Goal: Transaction & Acquisition: Purchase product/service

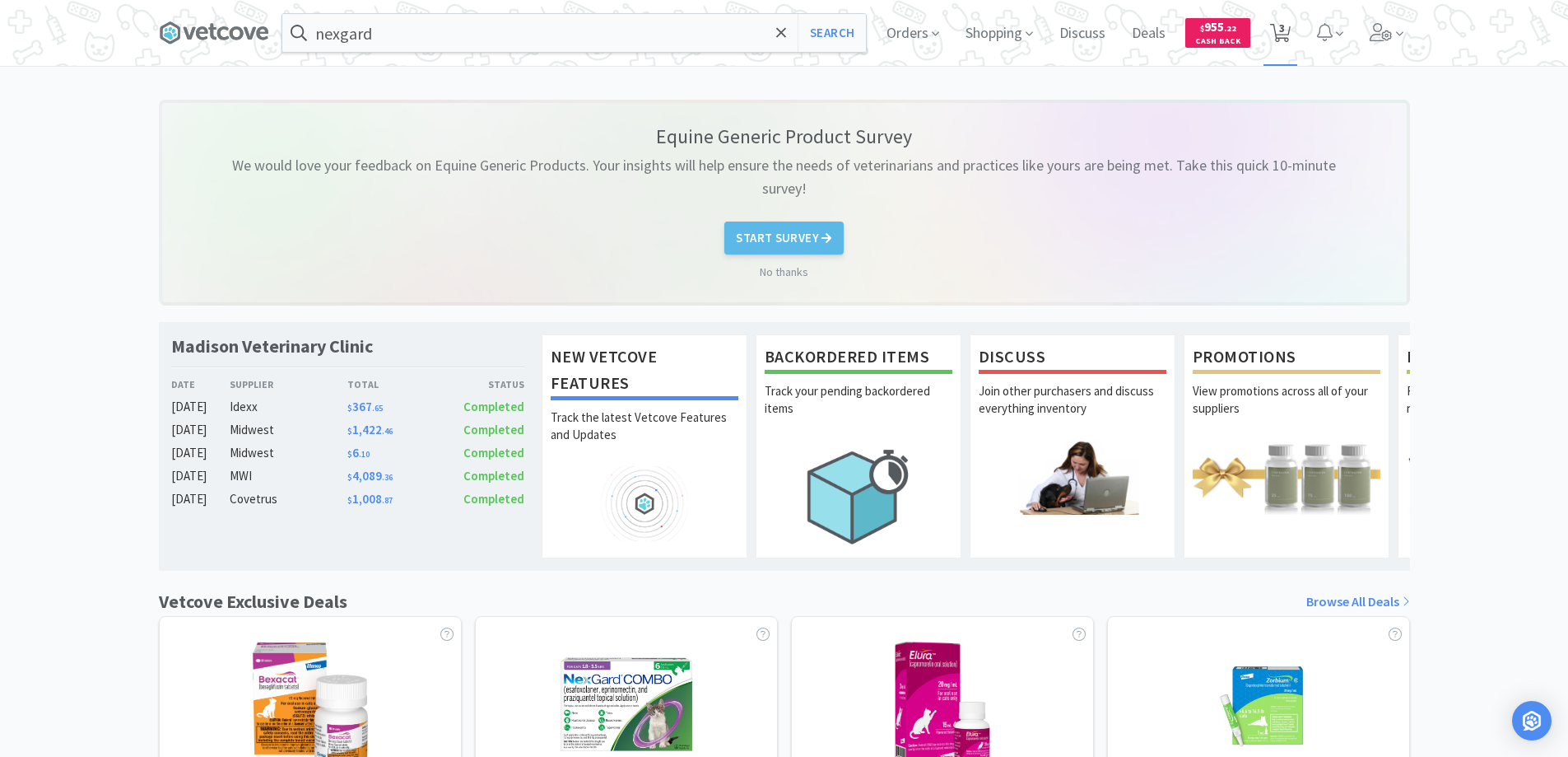
click at [1277, 32] on icon at bounding box center [1280, 33] width 20 height 18
select select "6"
select select "1"
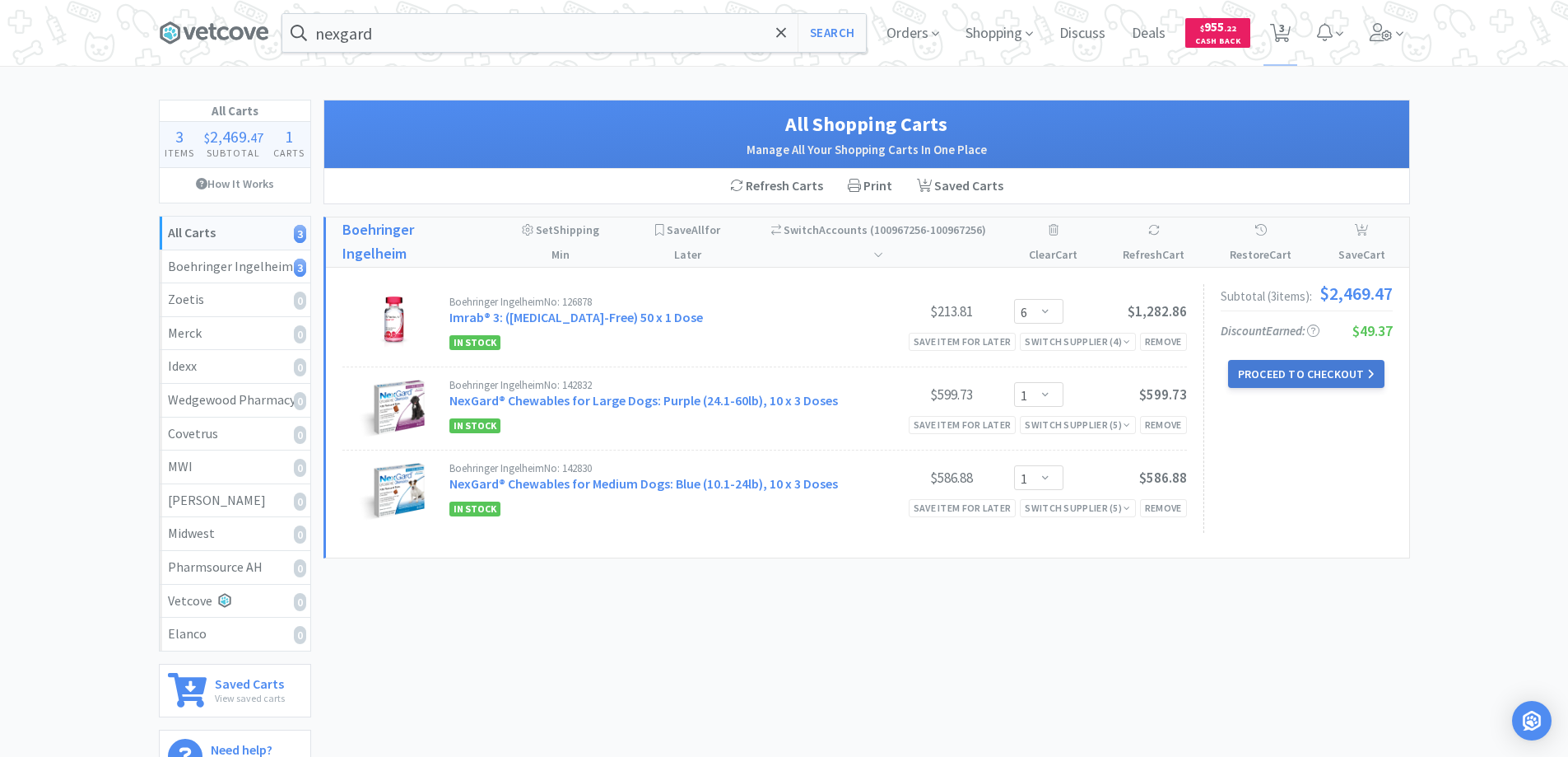
click at [1284, 375] on button "Proceed to Checkout" at bounding box center [1306, 373] width 157 height 28
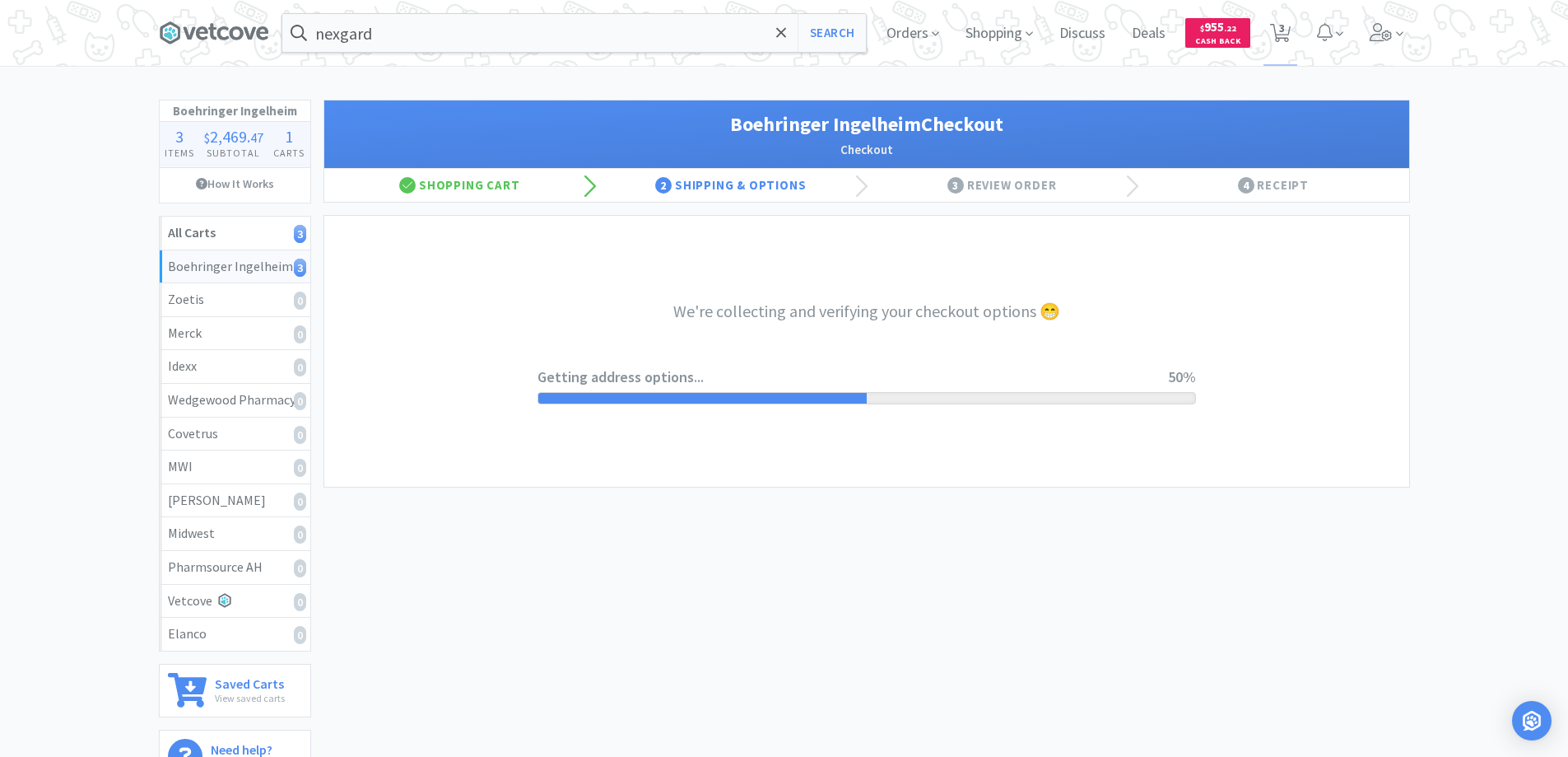
select select "invoice"
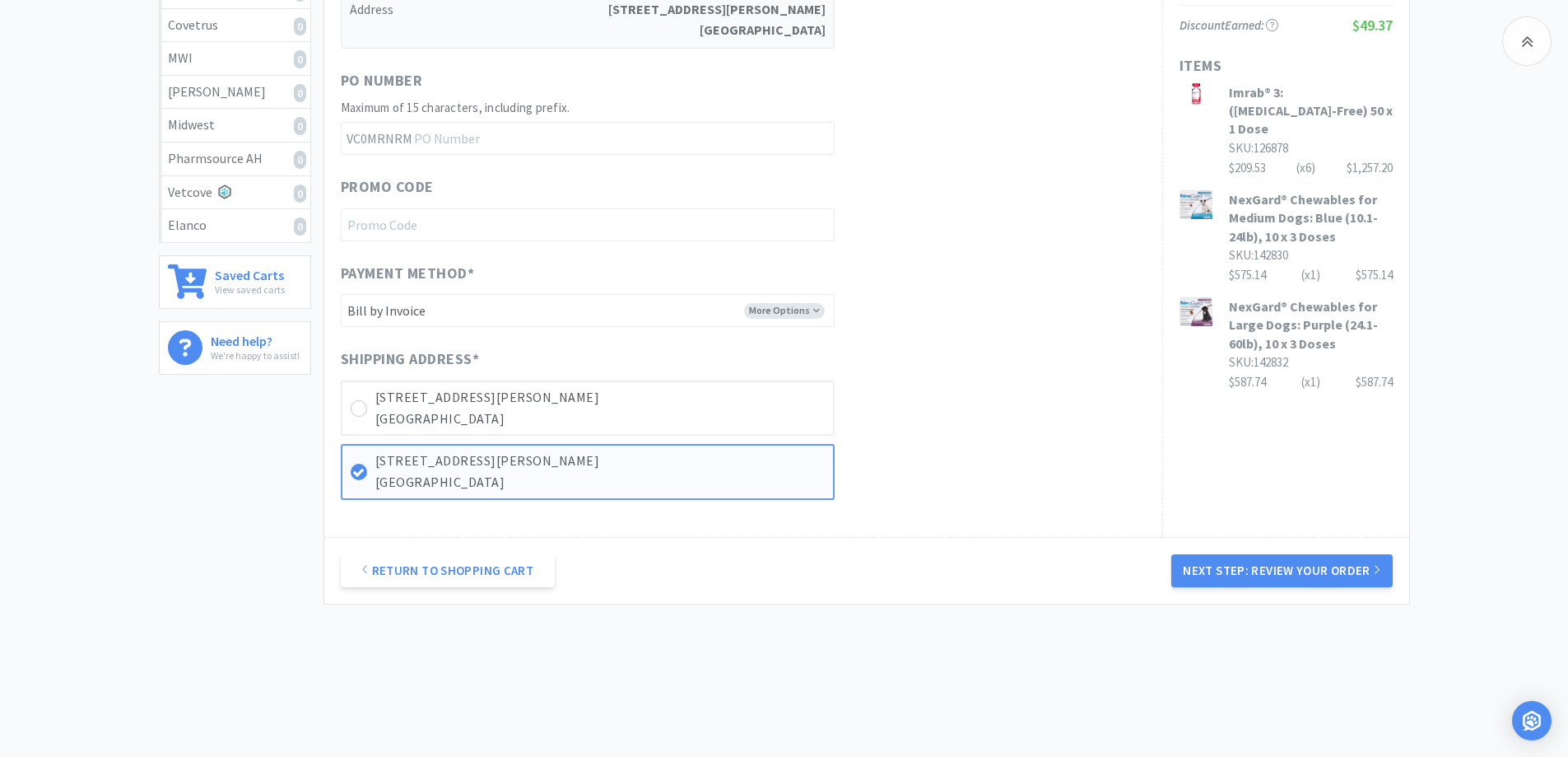
scroll to position [425, 0]
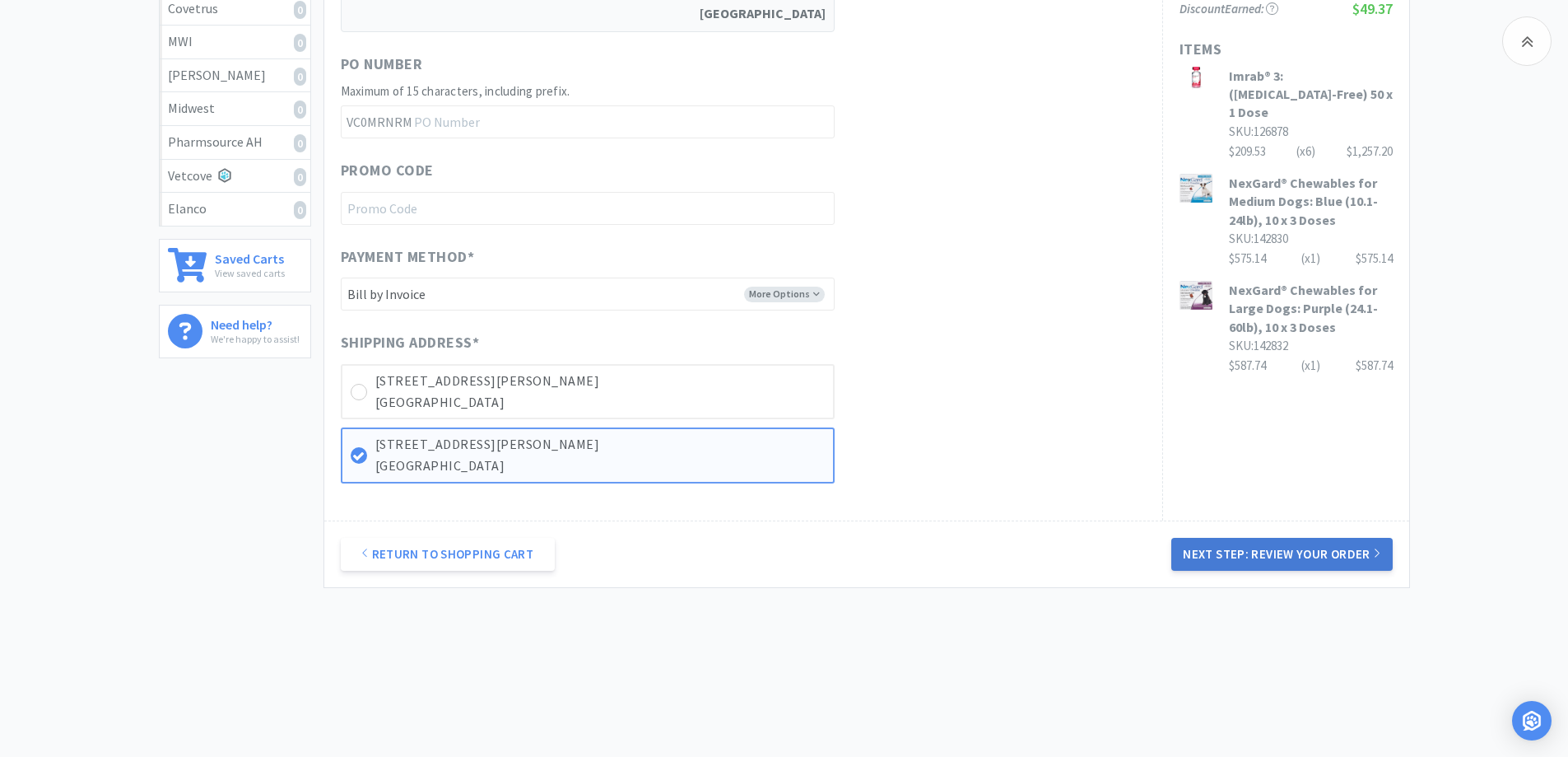
click at [1213, 557] on button "Next Step: Review Your Order" at bounding box center [1281, 554] width 220 height 33
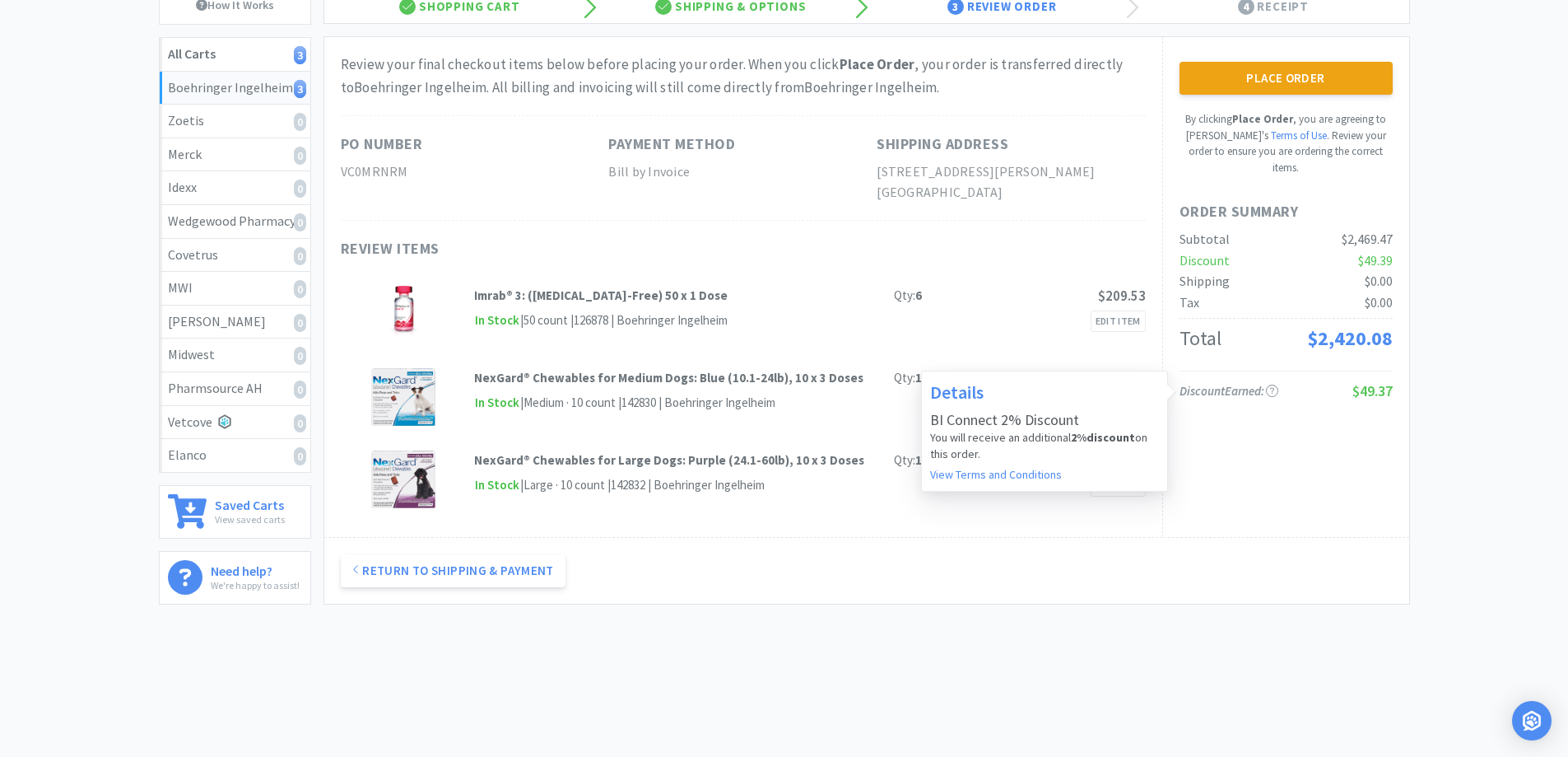
scroll to position [0, 0]
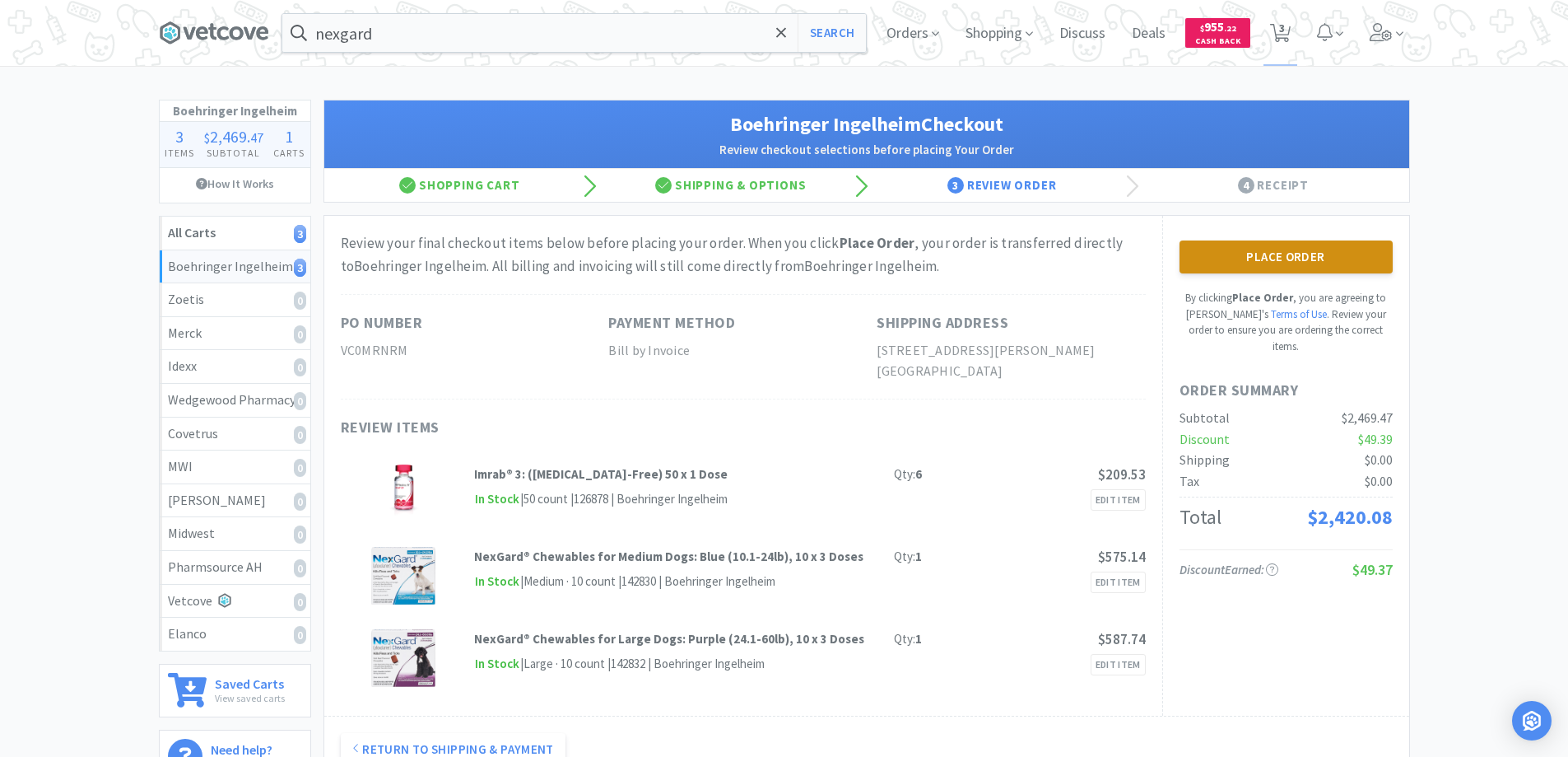
click at [1249, 255] on button "Place Order" at bounding box center [1286, 257] width 214 height 33
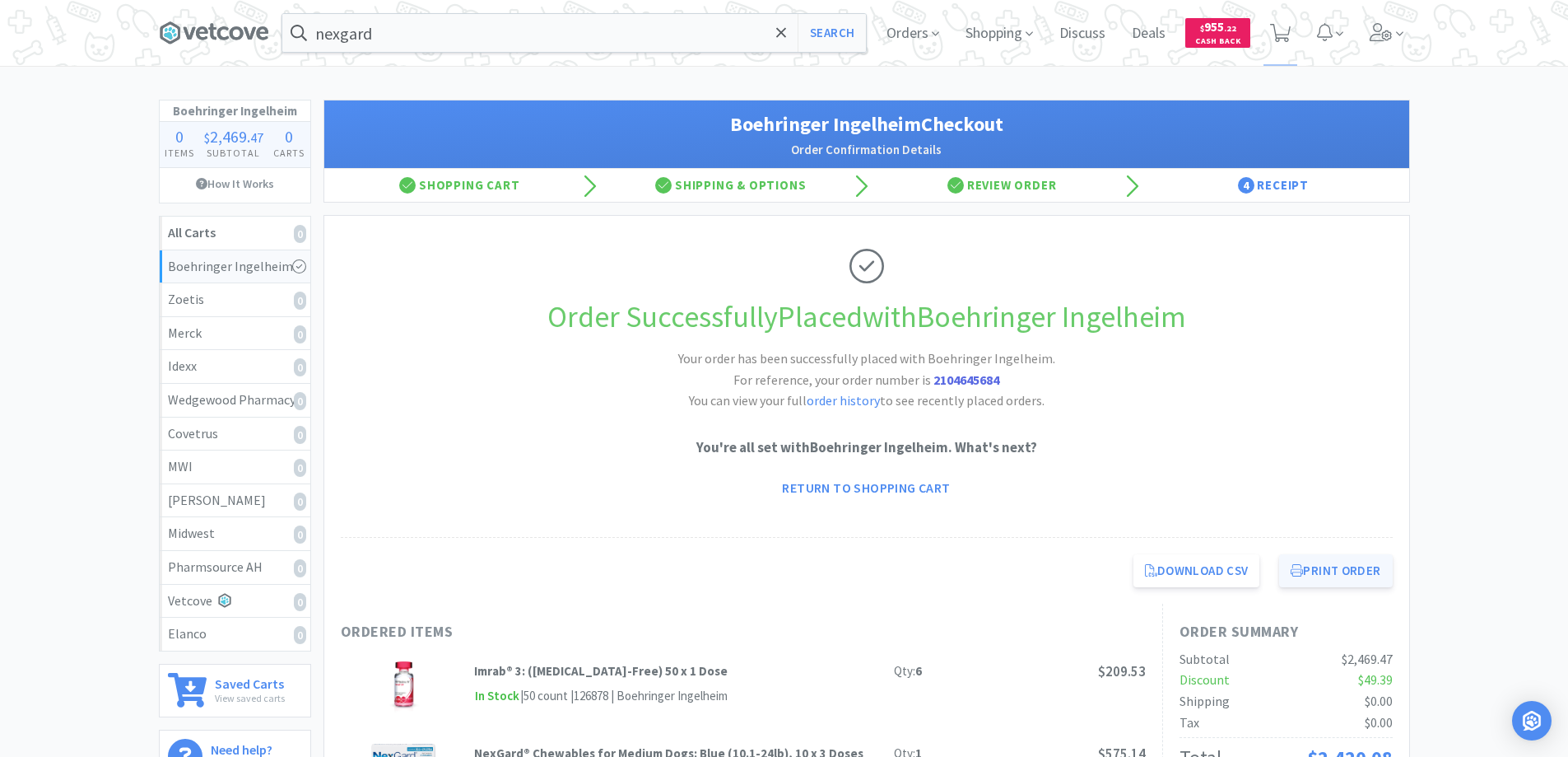
click at [1339, 568] on button "Print Order" at bounding box center [1335, 570] width 113 height 33
click at [774, 31] on span at bounding box center [782, 33] width 19 height 35
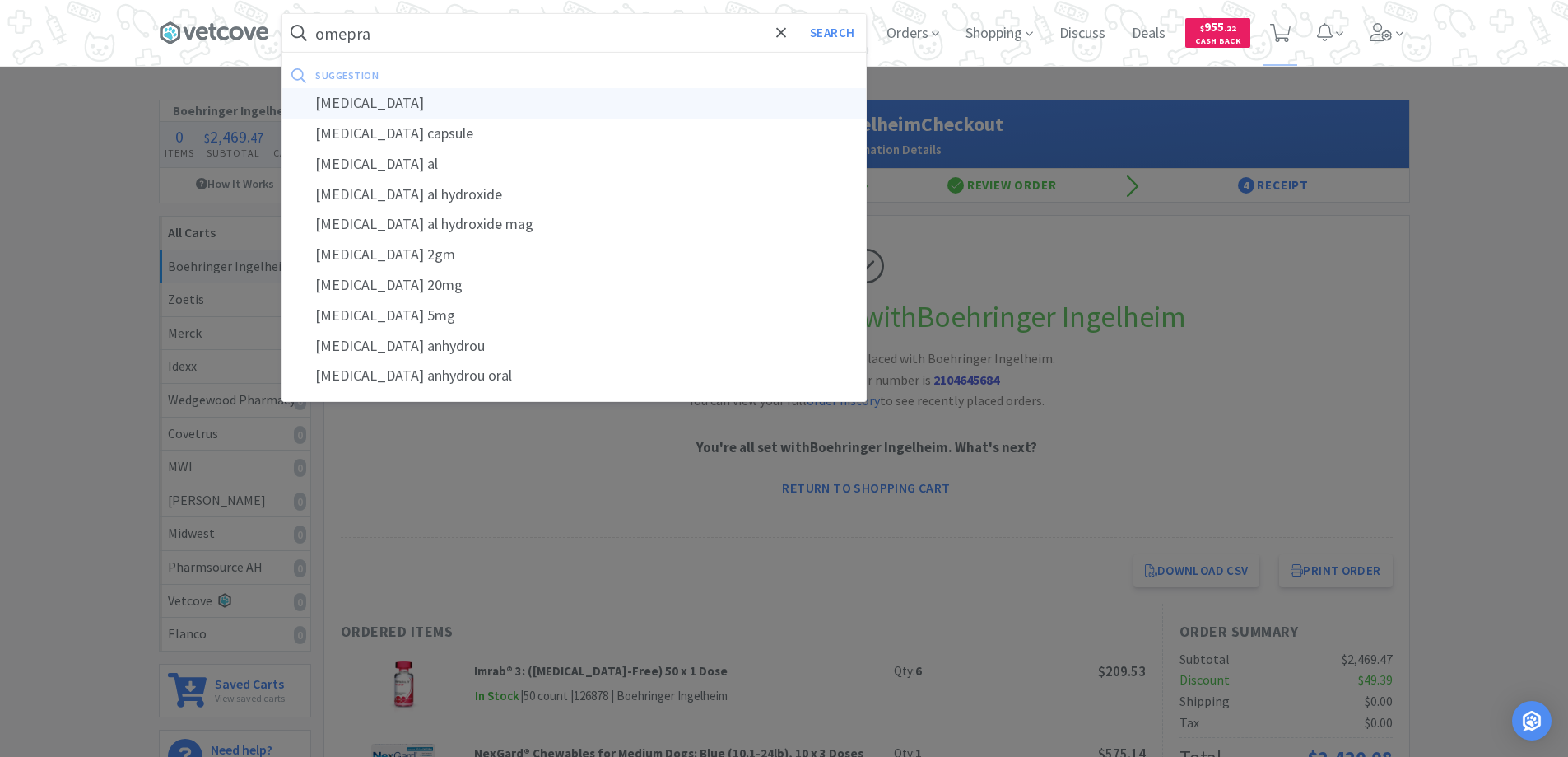
click at [363, 102] on div "[MEDICAL_DATA]" at bounding box center [574, 104] width 584 height 31
type input "[MEDICAL_DATA]"
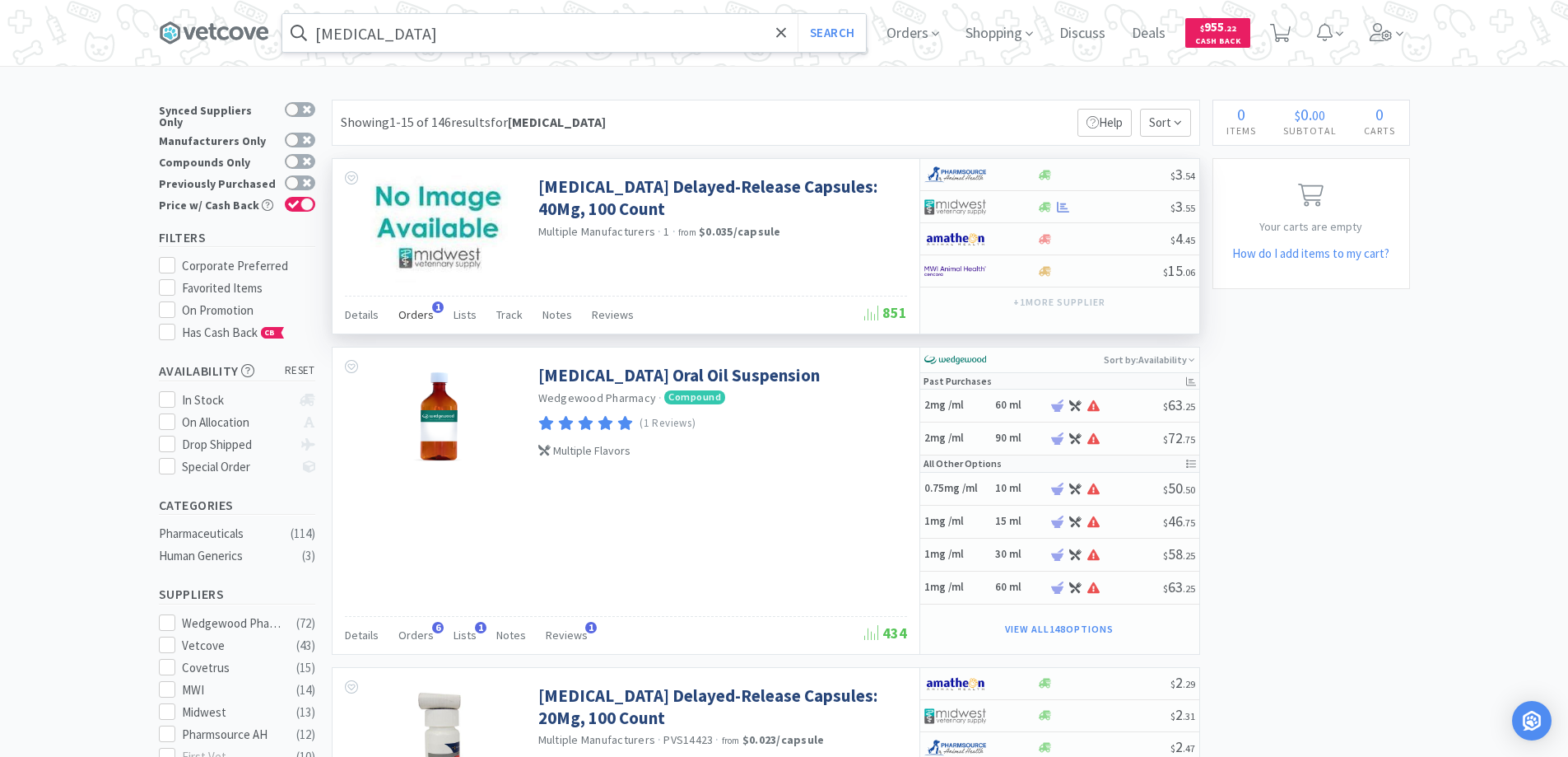
click at [436, 306] on span "1" at bounding box center [438, 307] width 12 height 12
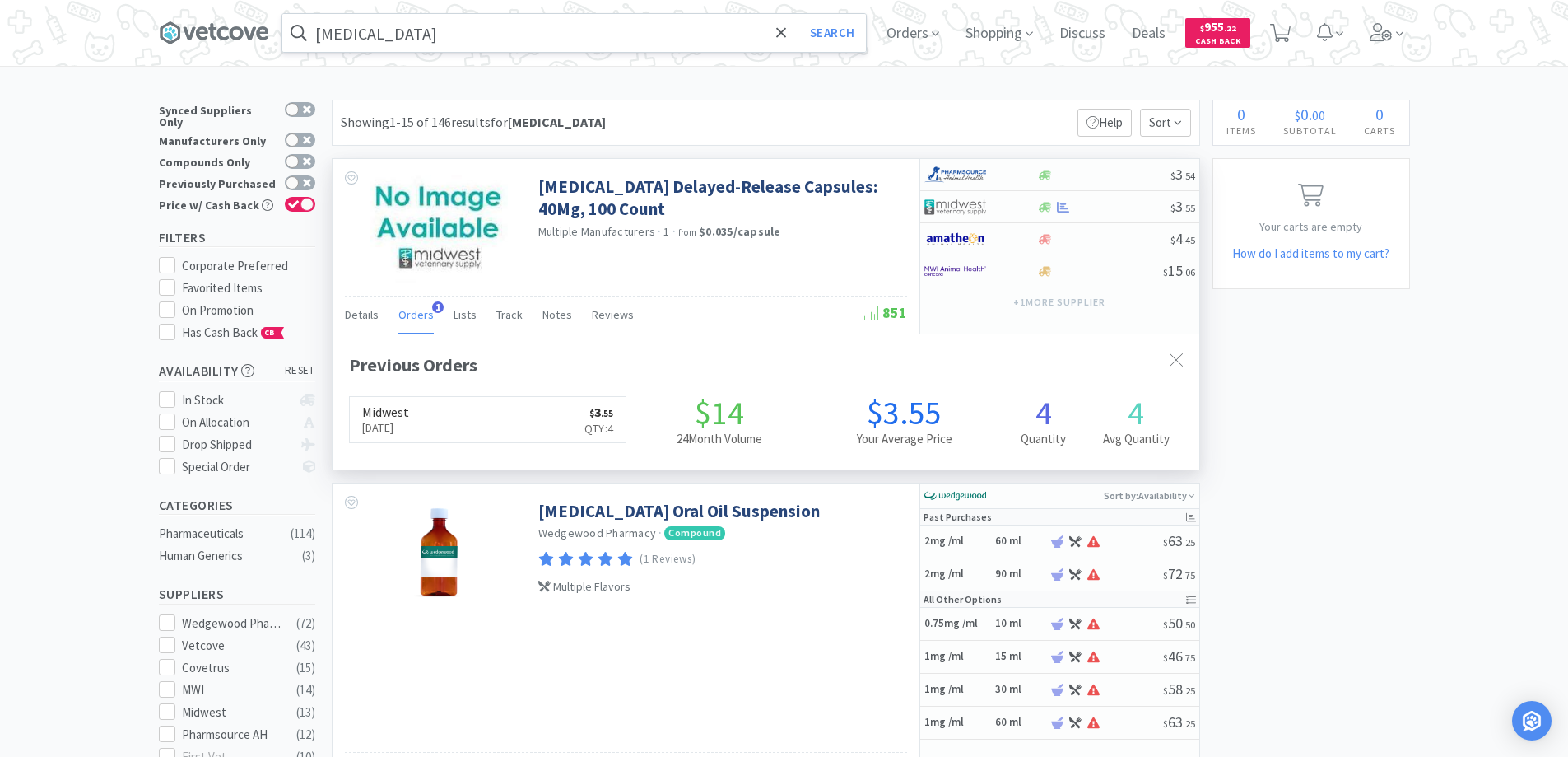
scroll to position [426, 867]
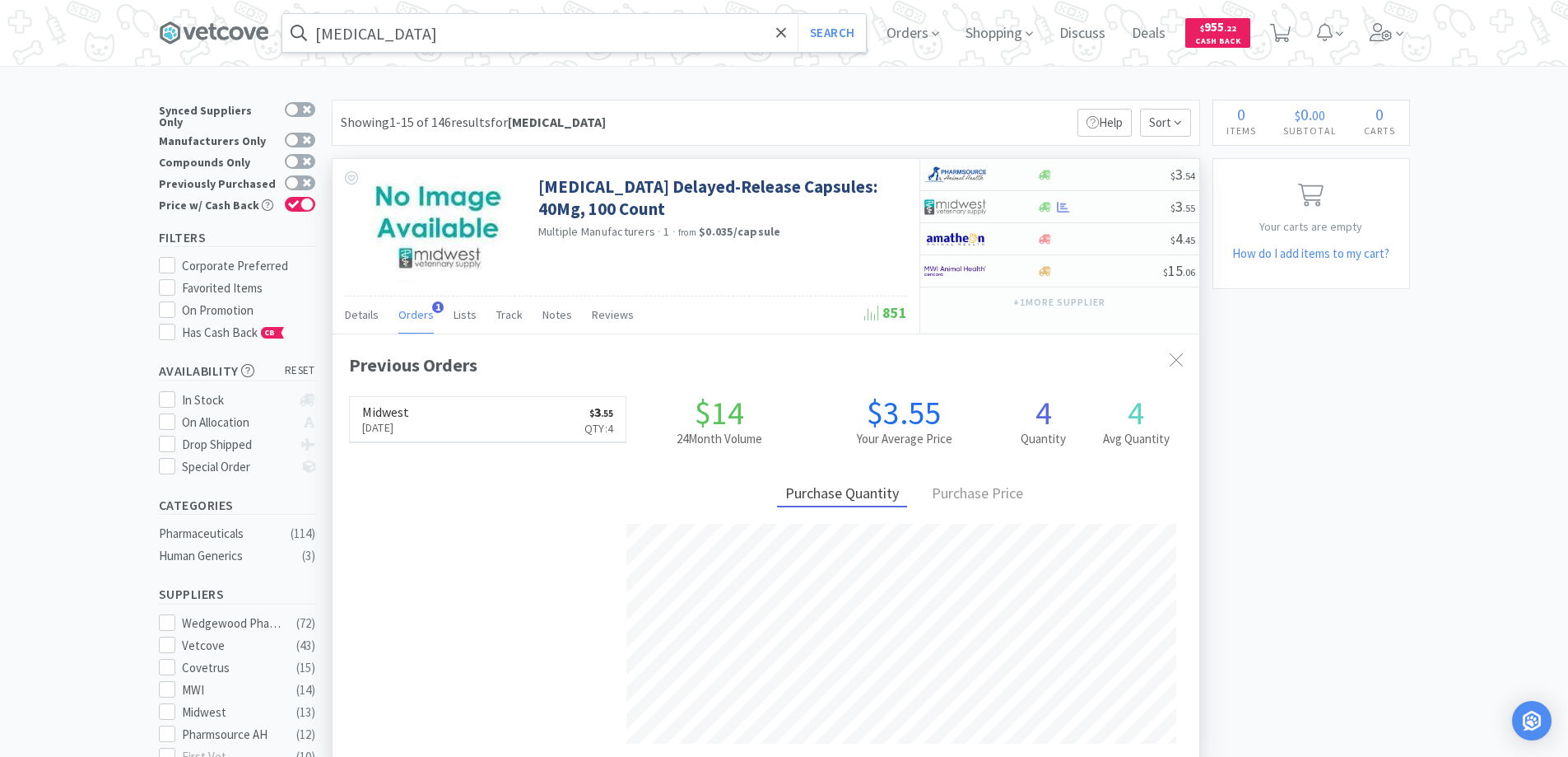
click at [436, 306] on span "1" at bounding box center [438, 307] width 12 height 12
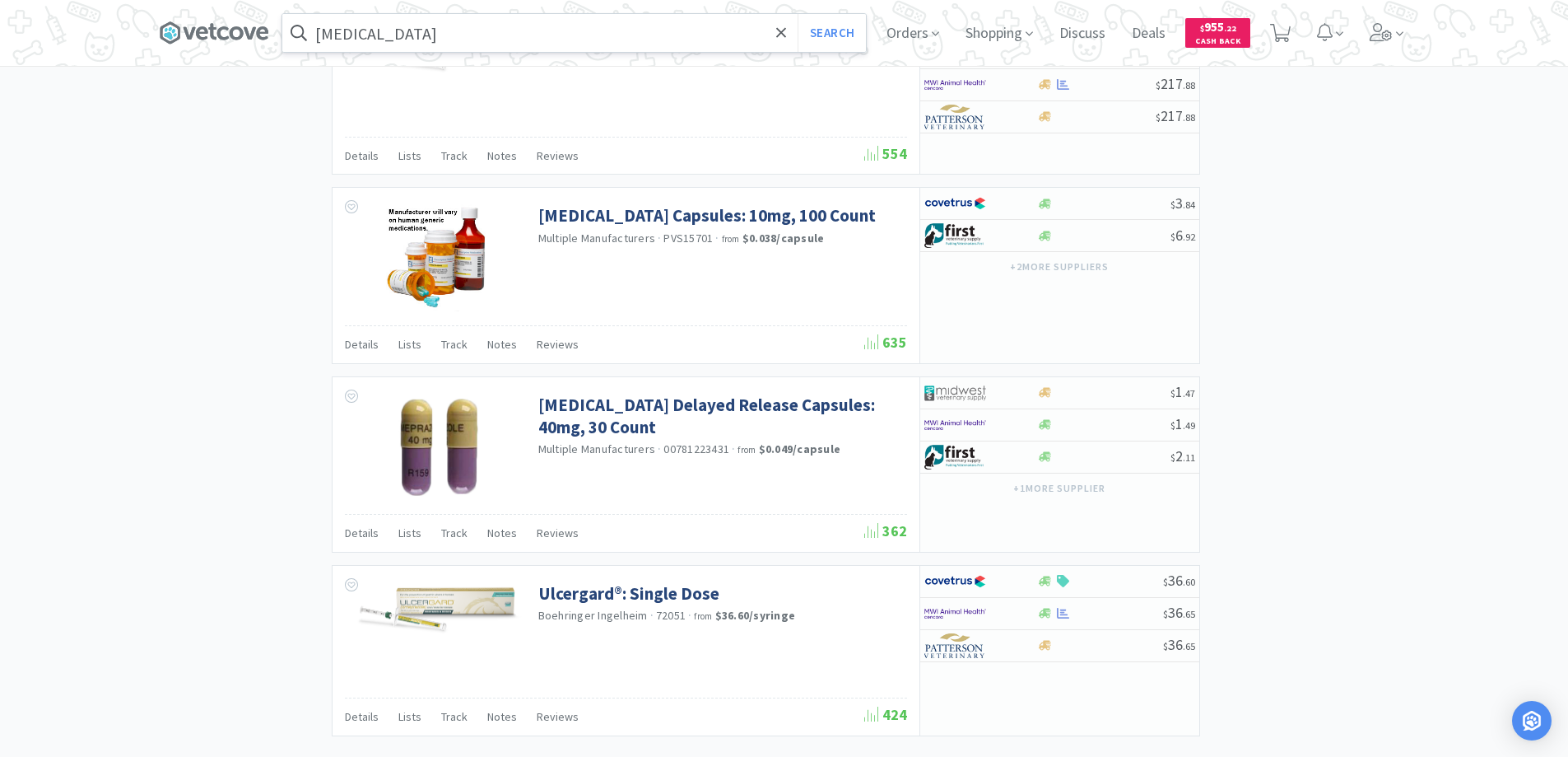
scroll to position [2685, 0]
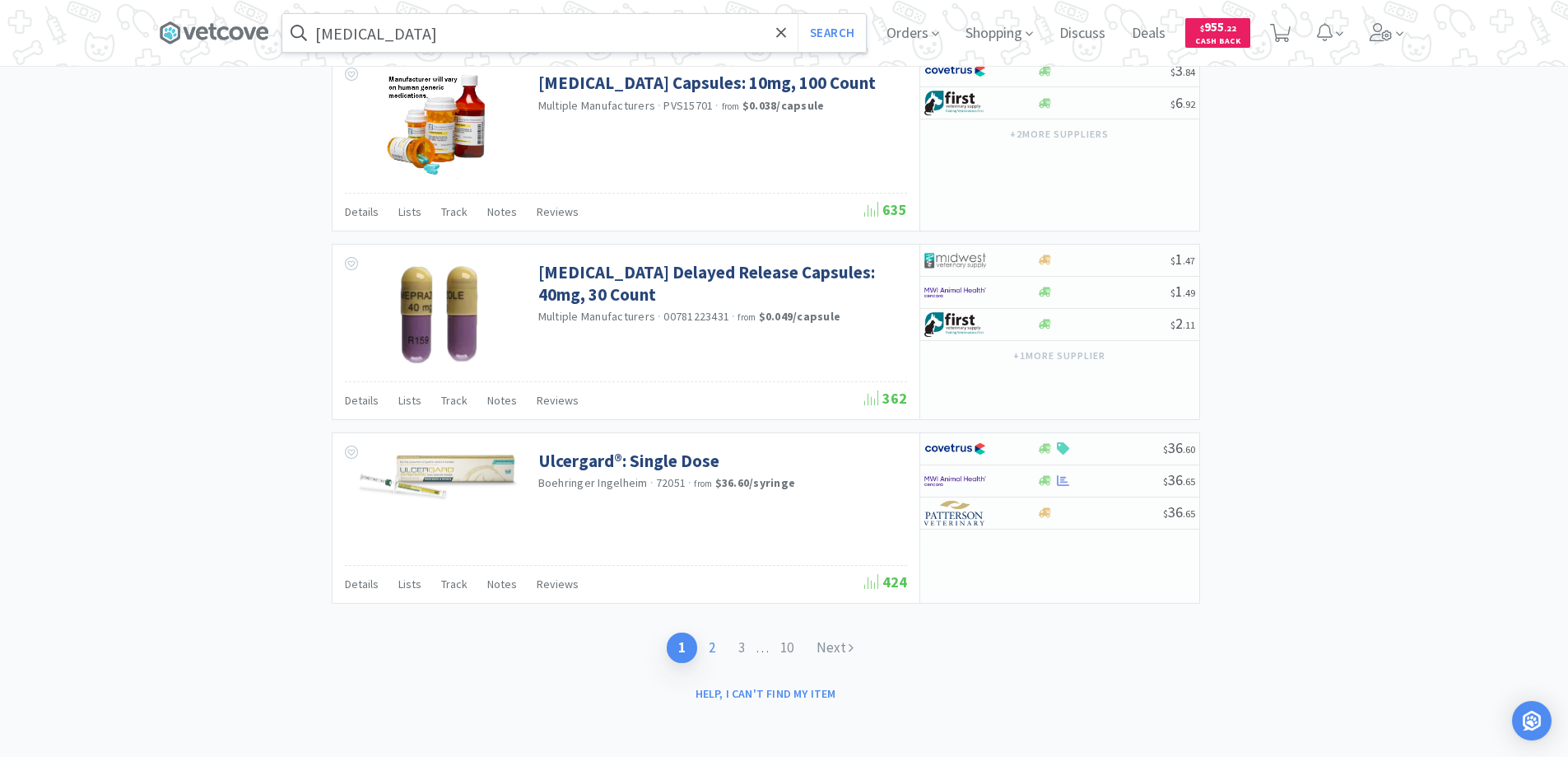
click at [710, 643] on link "2" at bounding box center [712, 647] width 30 height 31
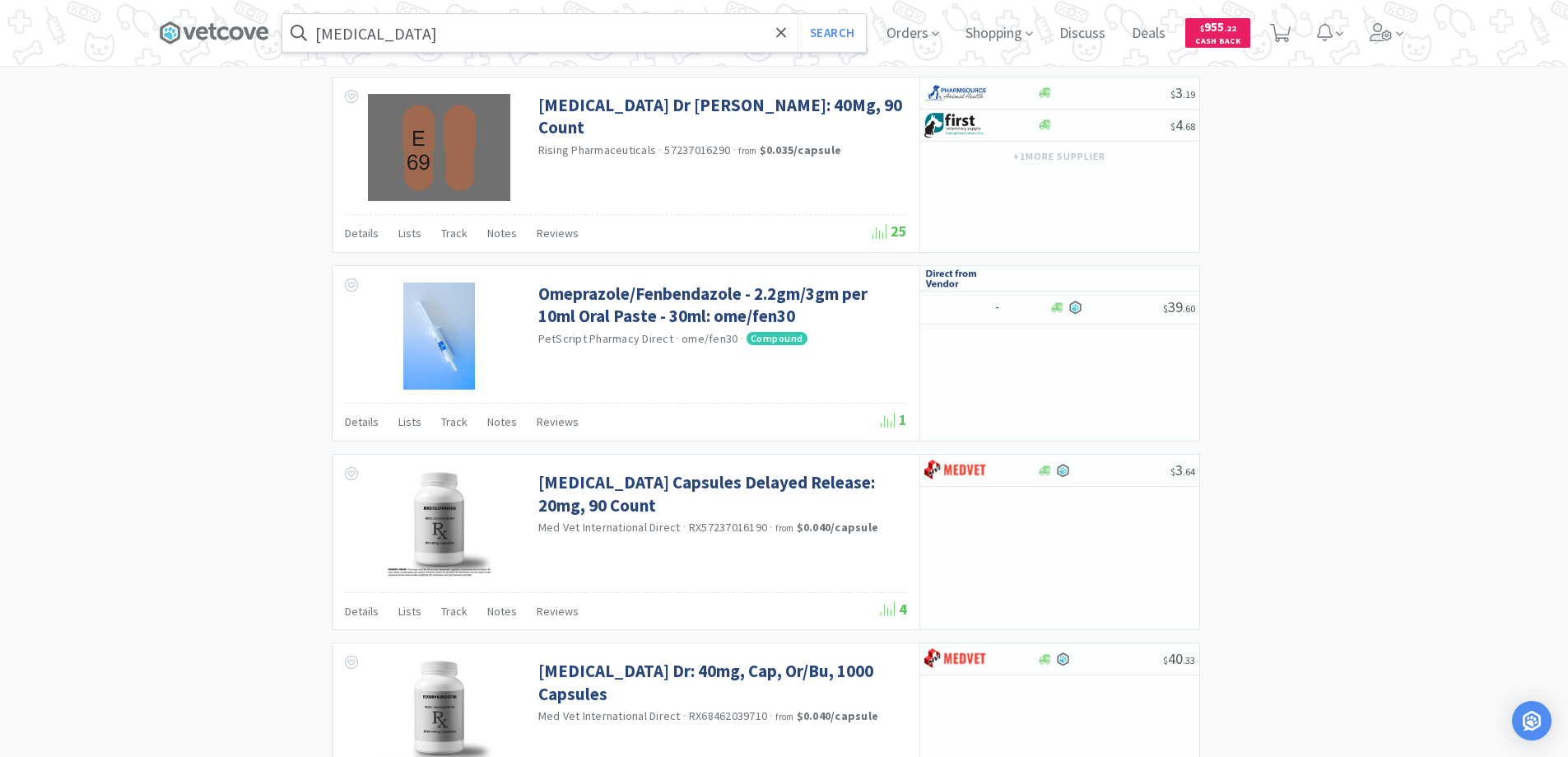
scroll to position [2305, 0]
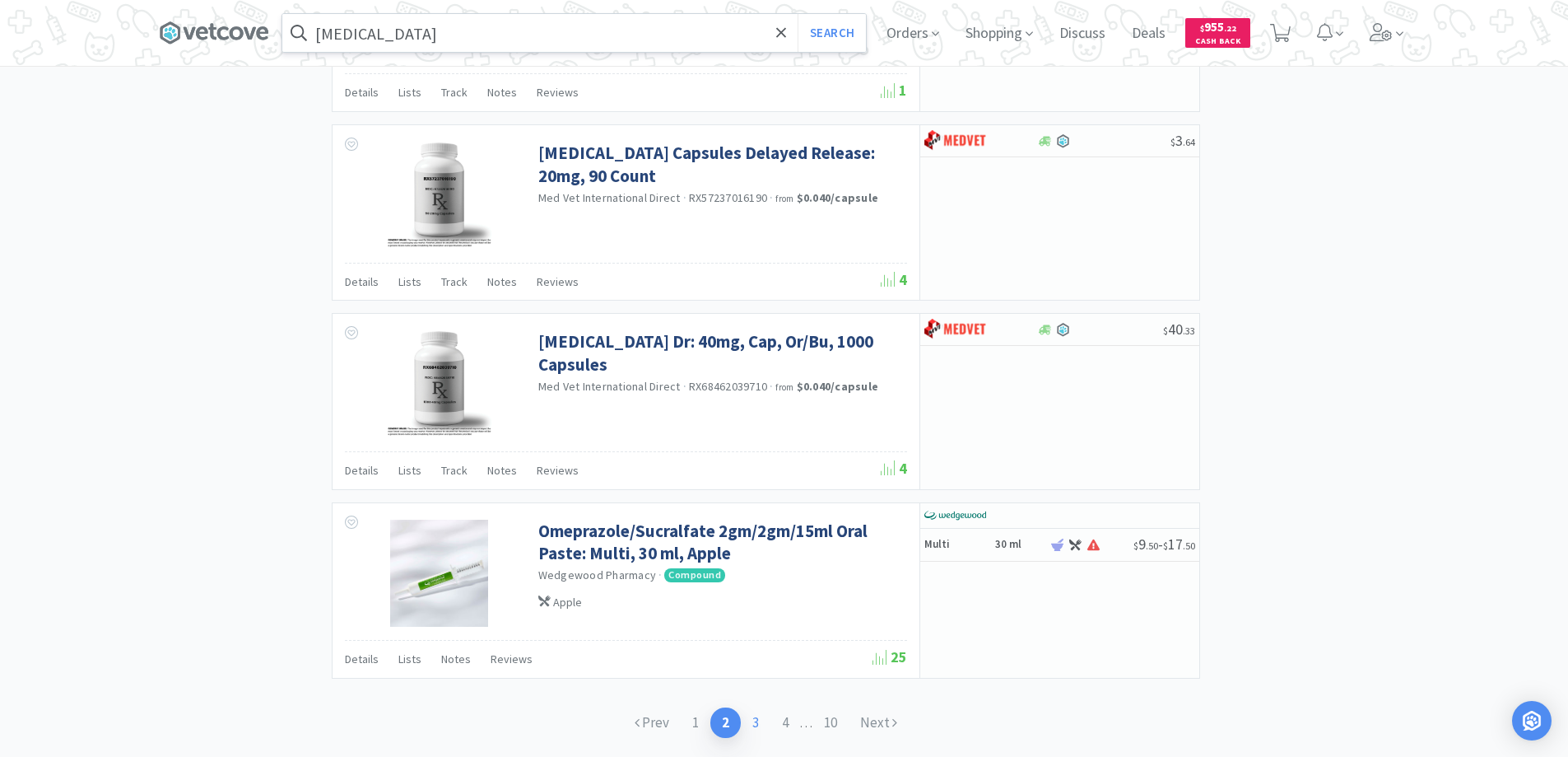
click at [745, 721] on link "3" at bounding box center [755, 722] width 30 height 31
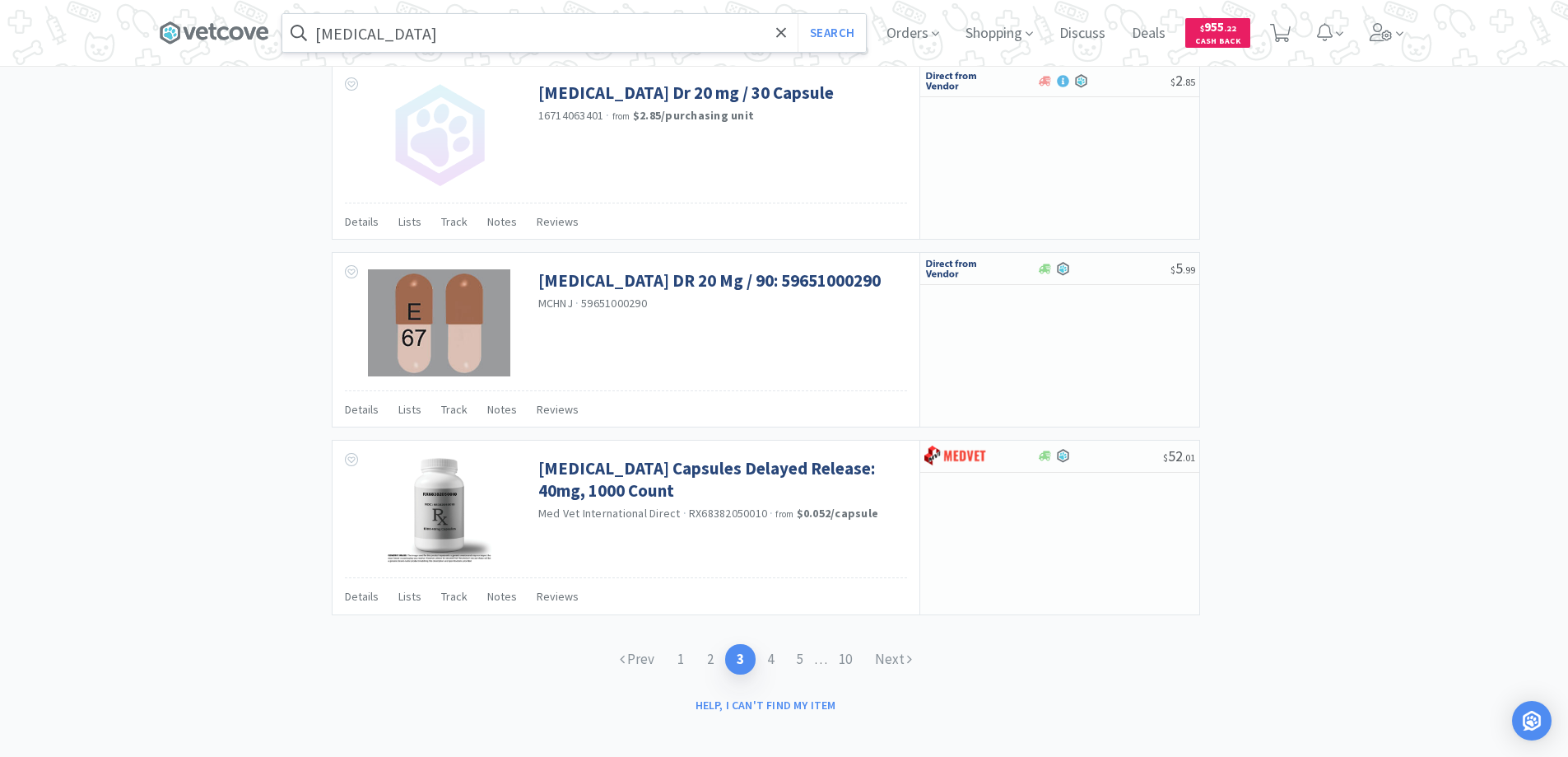
scroll to position [2421, 0]
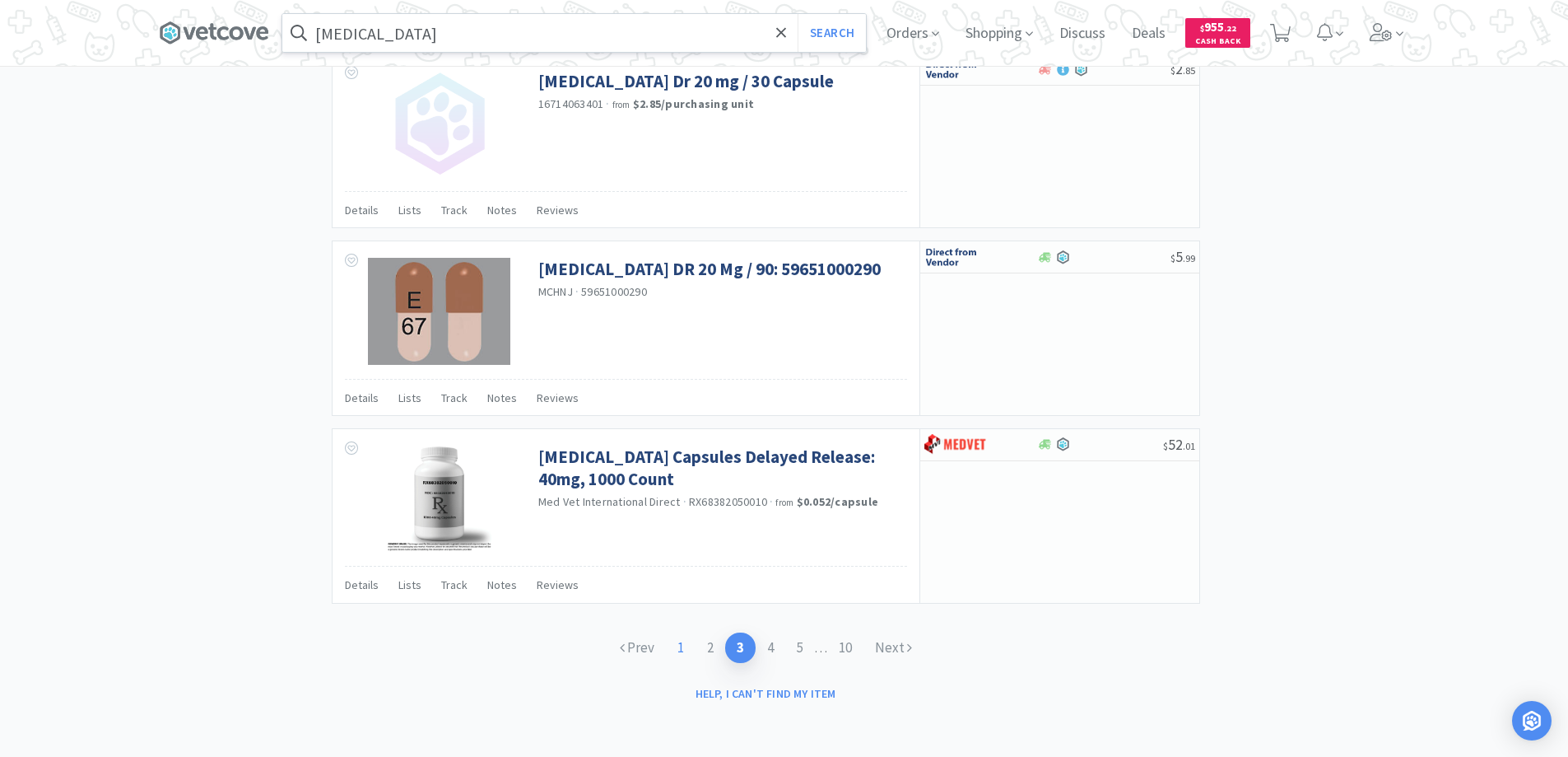
click at [679, 649] on link "1" at bounding box center [680, 647] width 30 height 31
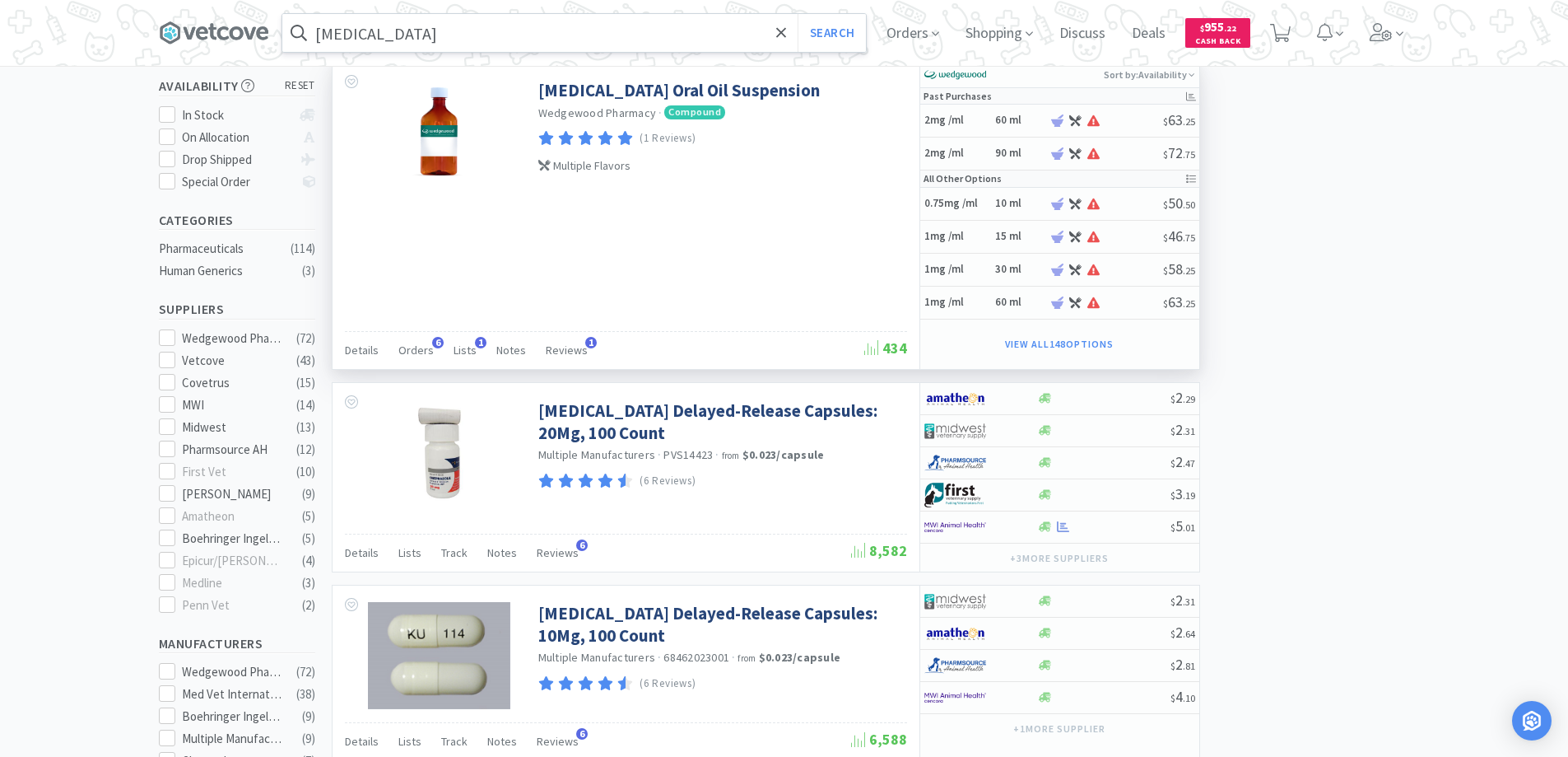
scroll to position [329, 0]
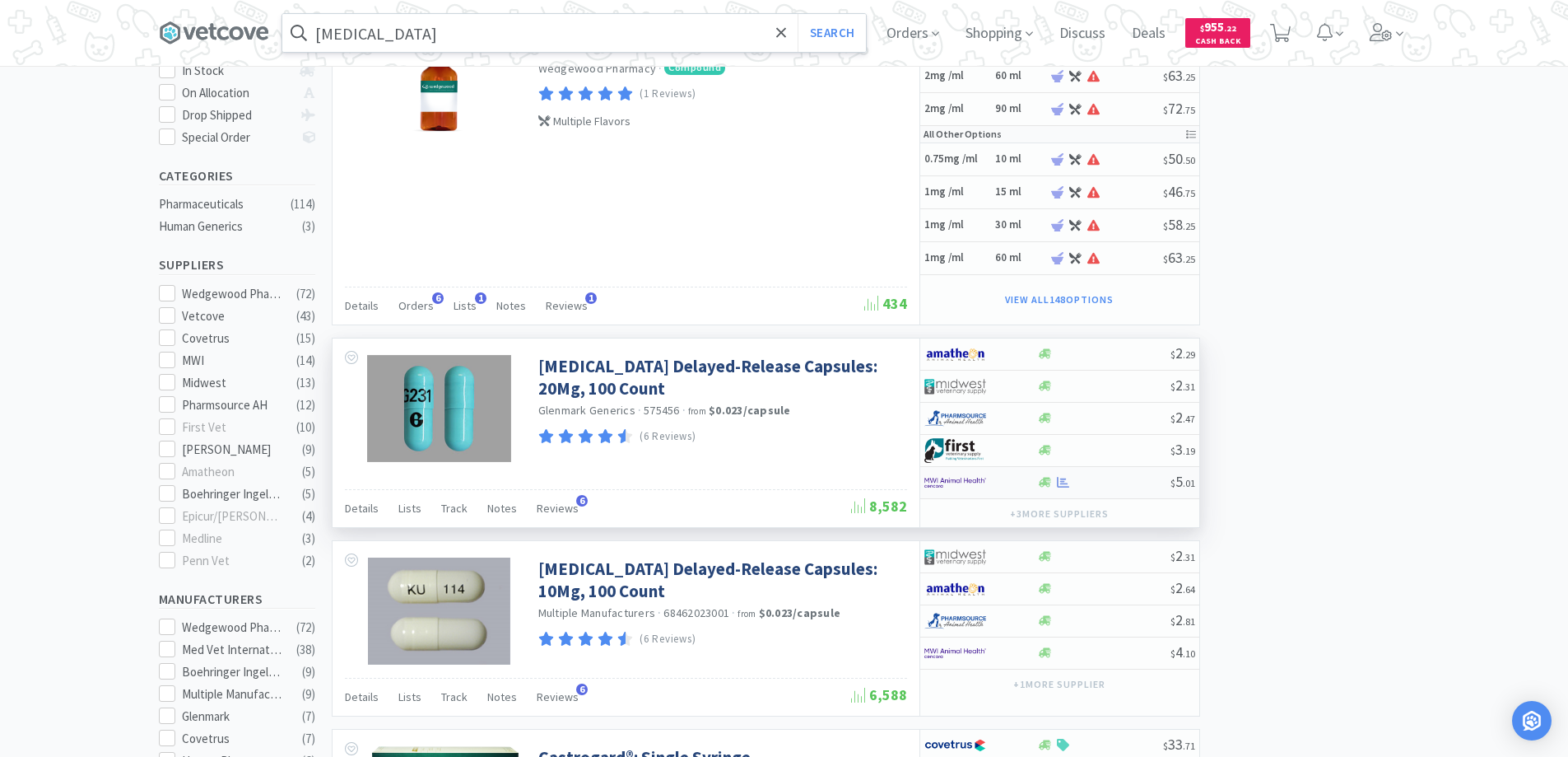
click at [1017, 475] on div at bounding box center [980, 482] width 113 height 28
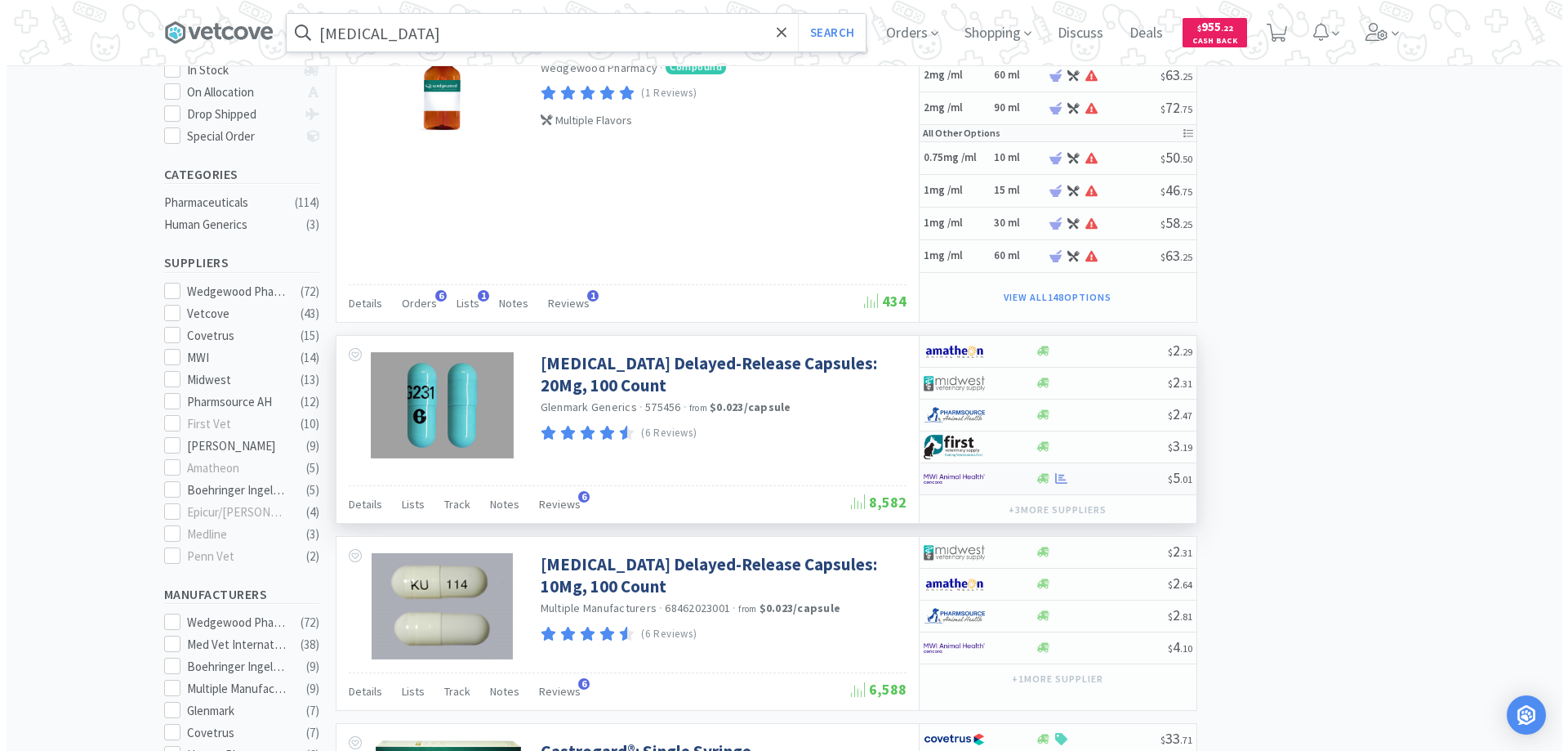
select select "1"
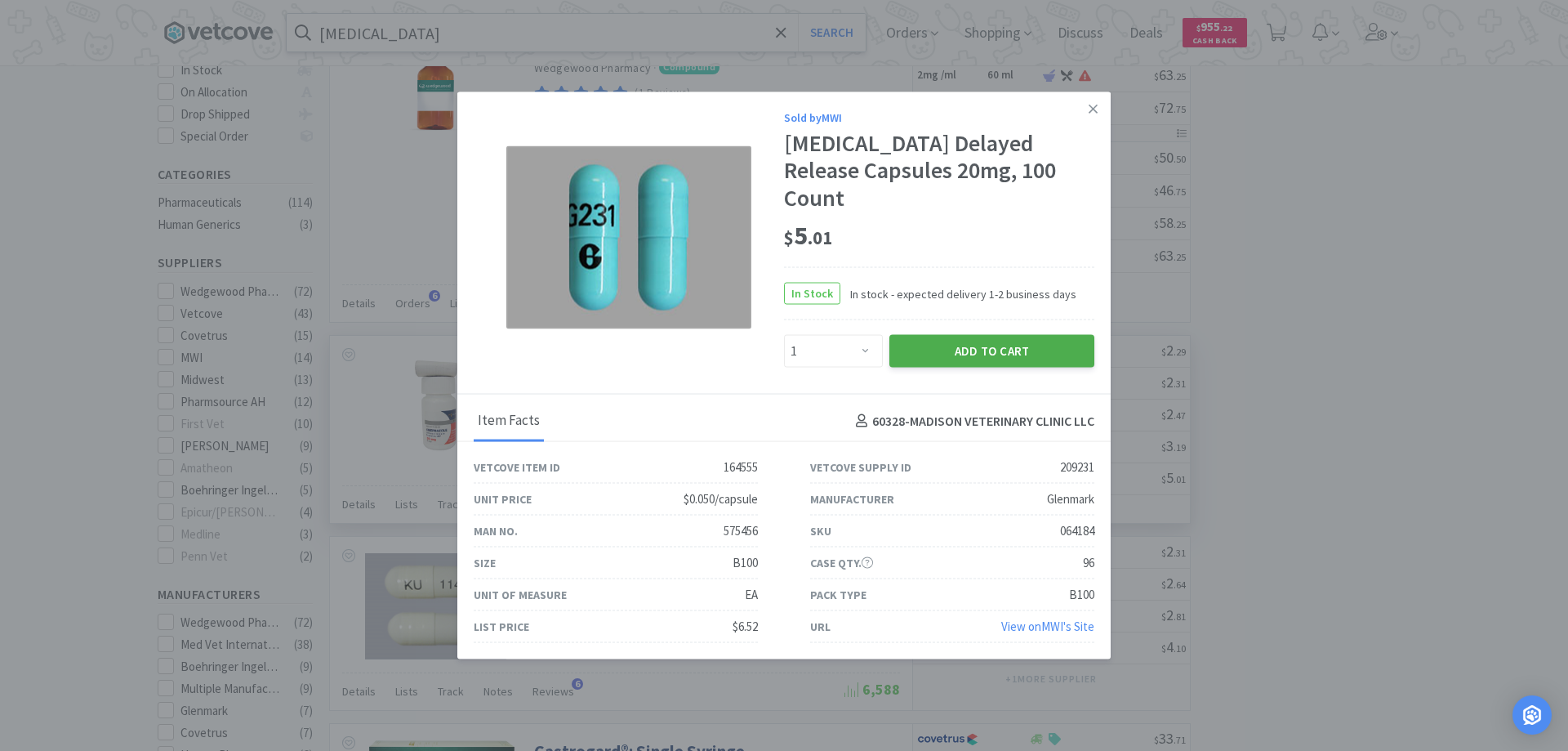
click at [966, 335] on button "Add to Cart" at bounding box center [992, 351] width 205 height 32
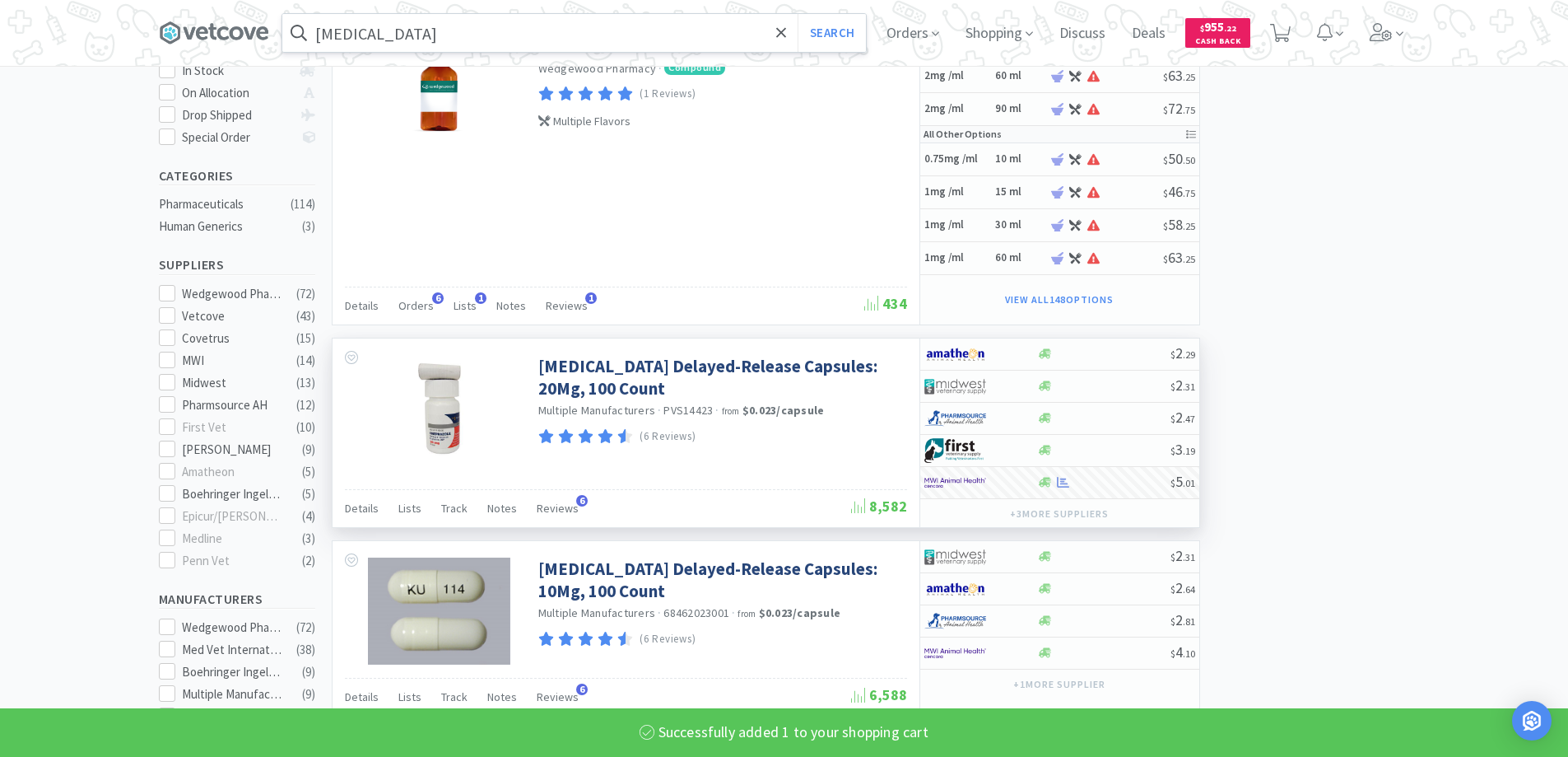
select select "1"
